Goal: Information Seeking & Learning: Learn about a topic

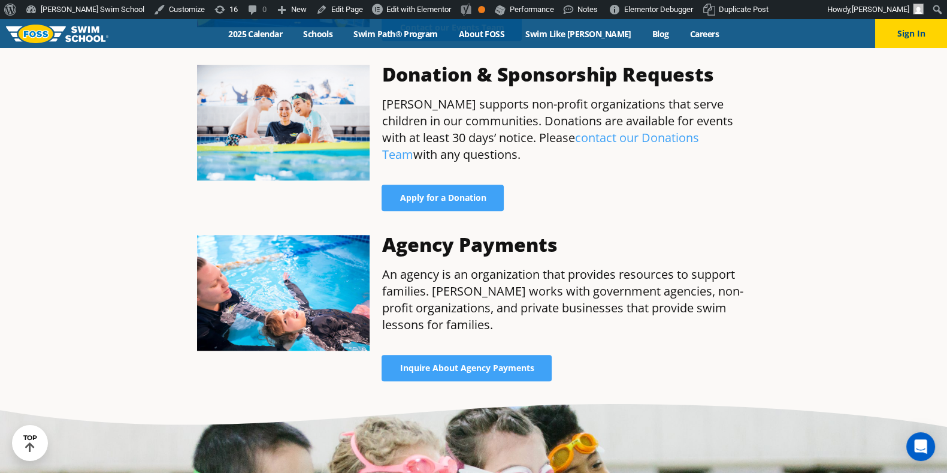
scroll to position [1006, 0]
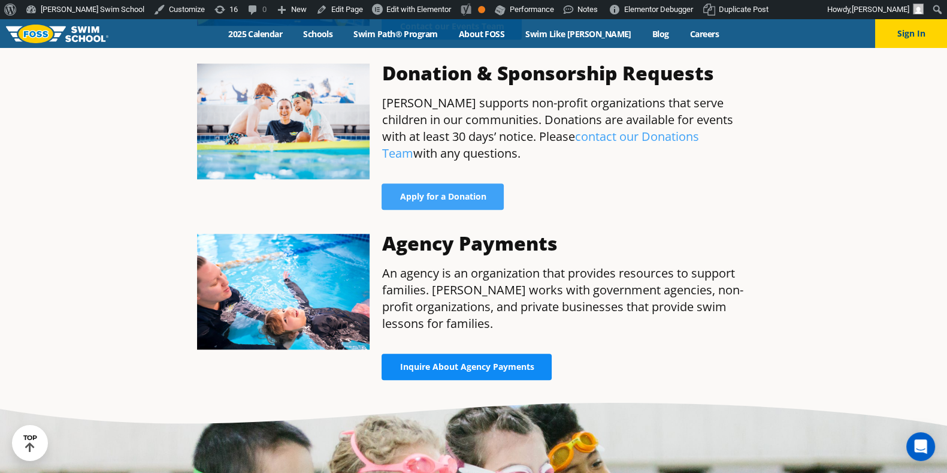
click at [462, 354] on link "Inquire About Agency Payments" at bounding box center [467, 367] width 170 height 26
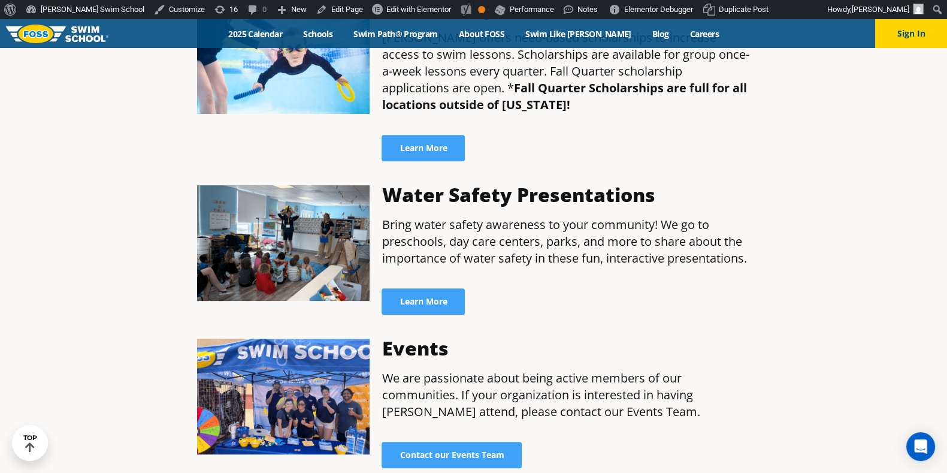
scroll to position [572, 0]
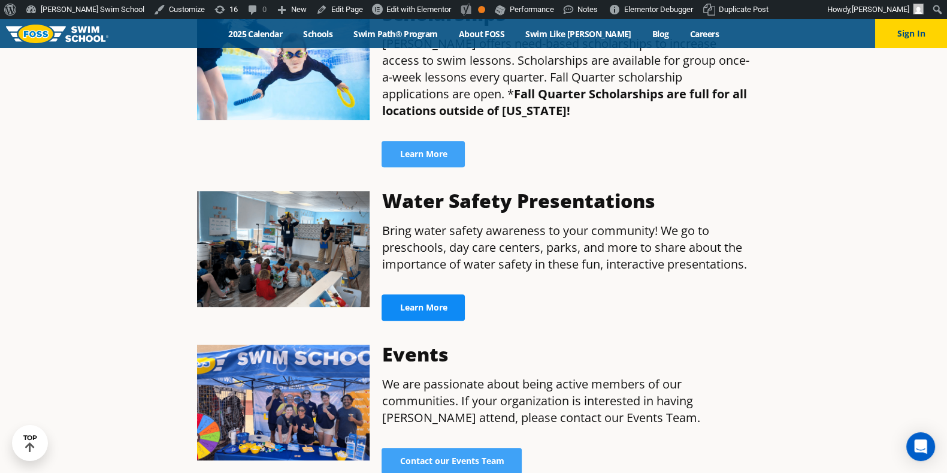
click at [443, 303] on span "Learn More" at bounding box center [423, 307] width 47 height 8
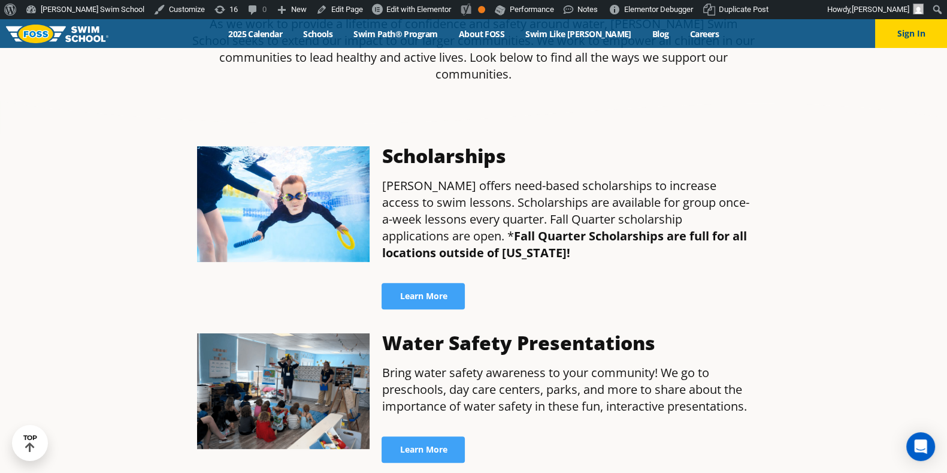
scroll to position [431, 0]
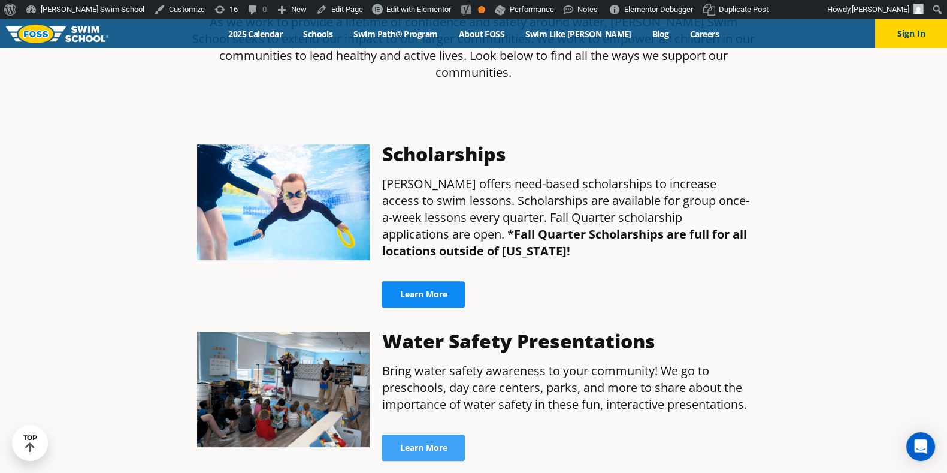
click at [424, 286] on link "Learn More" at bounding box center [423, 294] width 83 height 26
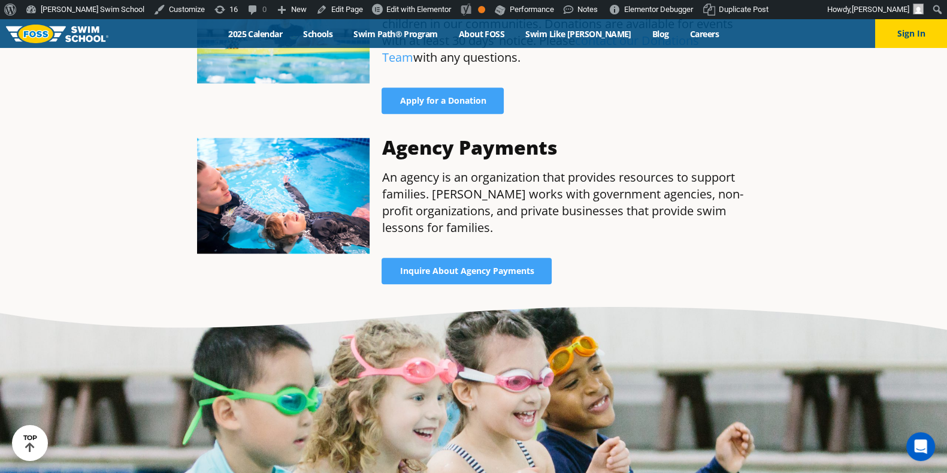
scroll to position [1103, 0]
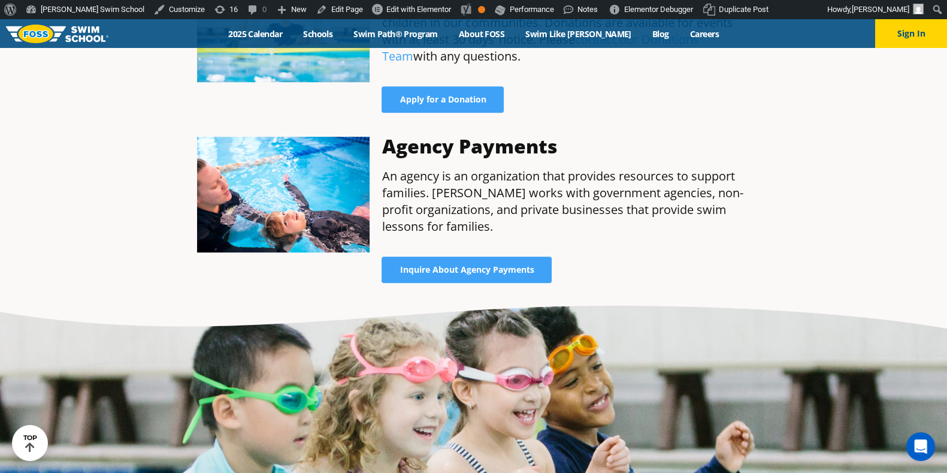
click at [674, 182] on p "An agency is an organization that provides resources to support families. FOSS …" at bounding box center [566, 201] width 369 height 67
click at [312, 8] on link "Edit Page" at bounding box center [340, 9] width 56 height 19
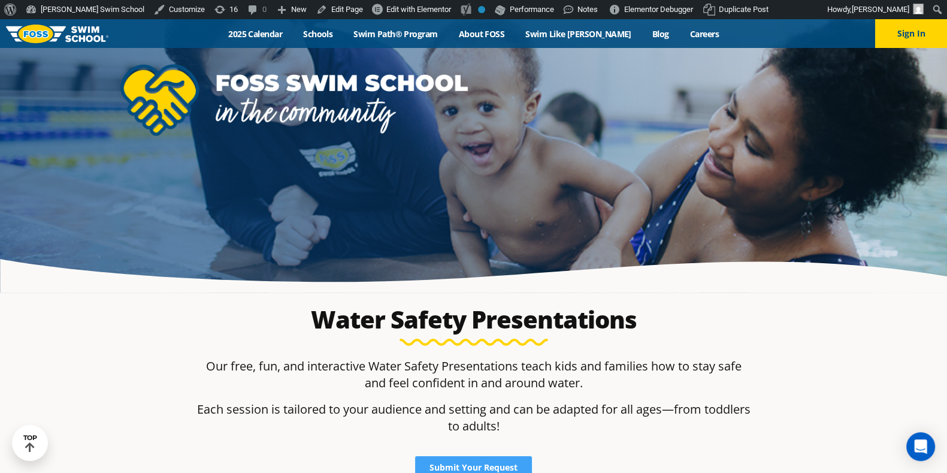
scroll to position [57, 0]
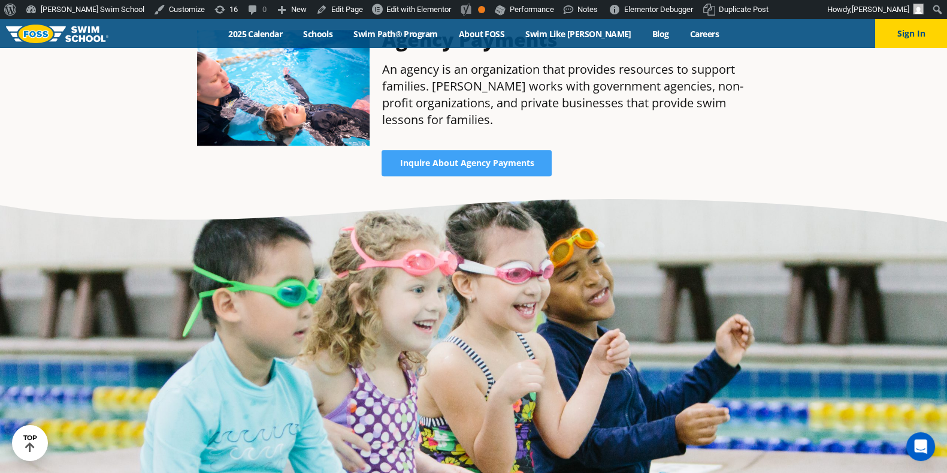
scroll to position [1208, 0]
